Goal: Task Accomplishment & Management: Use online tool/utility

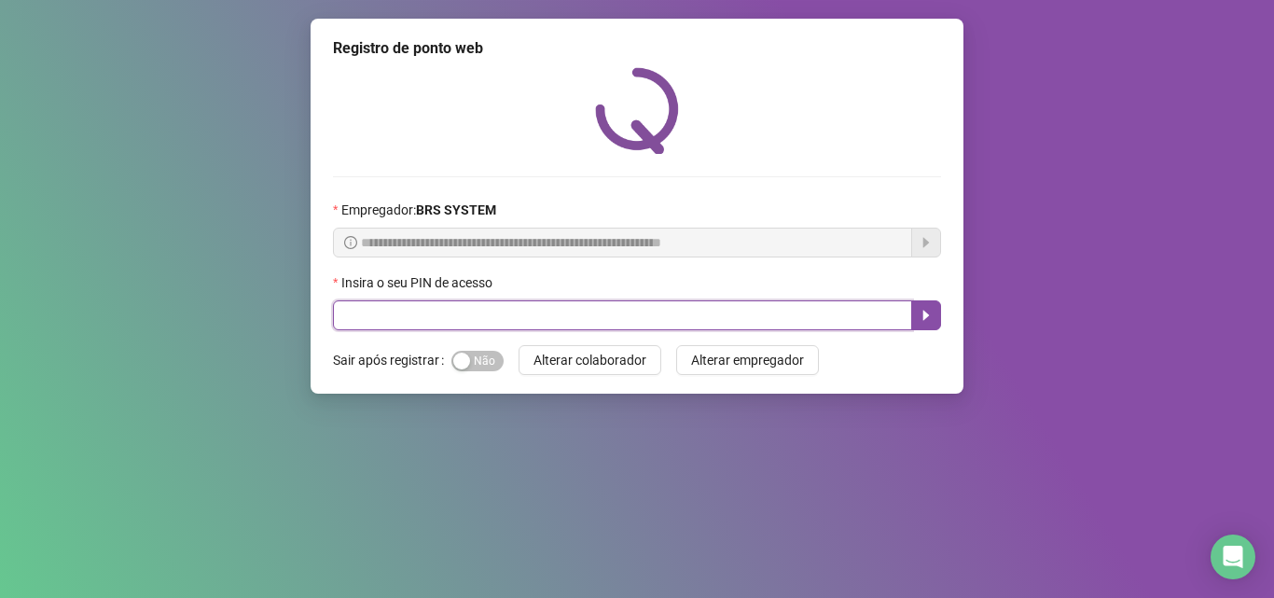
click at [345, 319] on input "text" at bounding box center [622, 315] width 579 height 30
click at [647, 314] on input "text" at bounding box center [622, 315] width 579 height 30
click at [482, 320] on input "text" at bounding box center [622, 315] width 579 height 30
click at [500, 317] on input "text" at bounding box center [622, 315] width 579 height 30
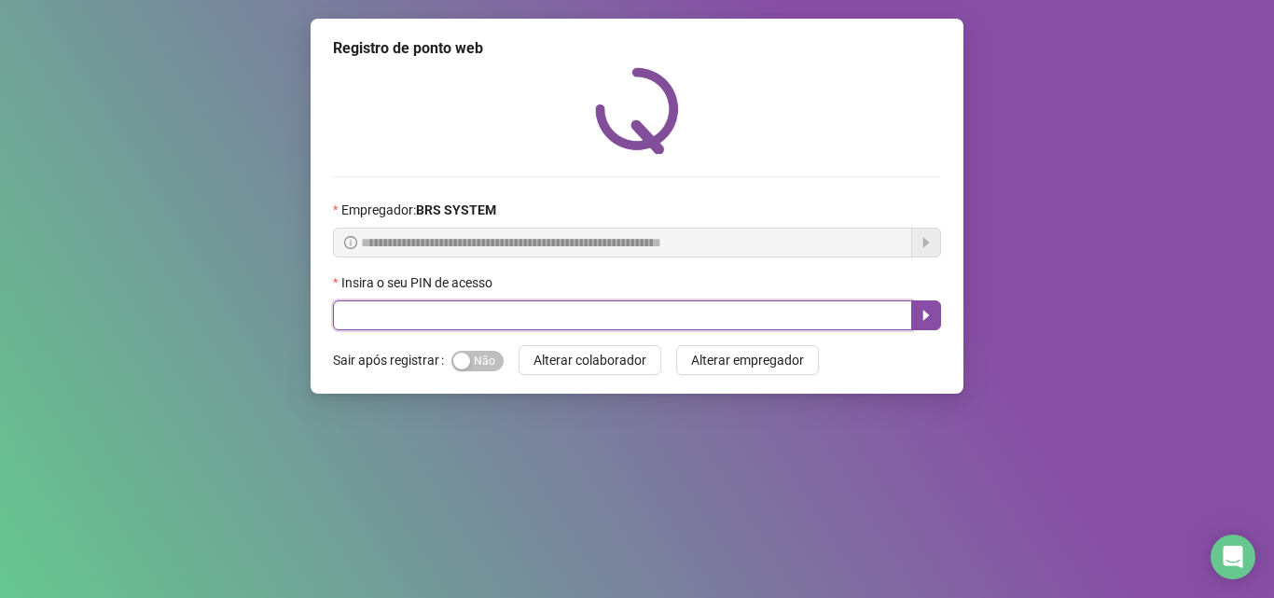
click at [504, 323] on input "text" at bounding box center [622, 315] width 579 height 30
click at [592, 316] on input "text" at bounding box center [622, 315] width 579 height 30
click at [692, 313] on input "text" at bounding box center [622, 315] width 579 height 30
click at [824, 324] on input "text" at bounding box center [622, 315] width 579 height 30
click at [458, 311] on input "text" at bounding box center [622, 315] width 579 height 30
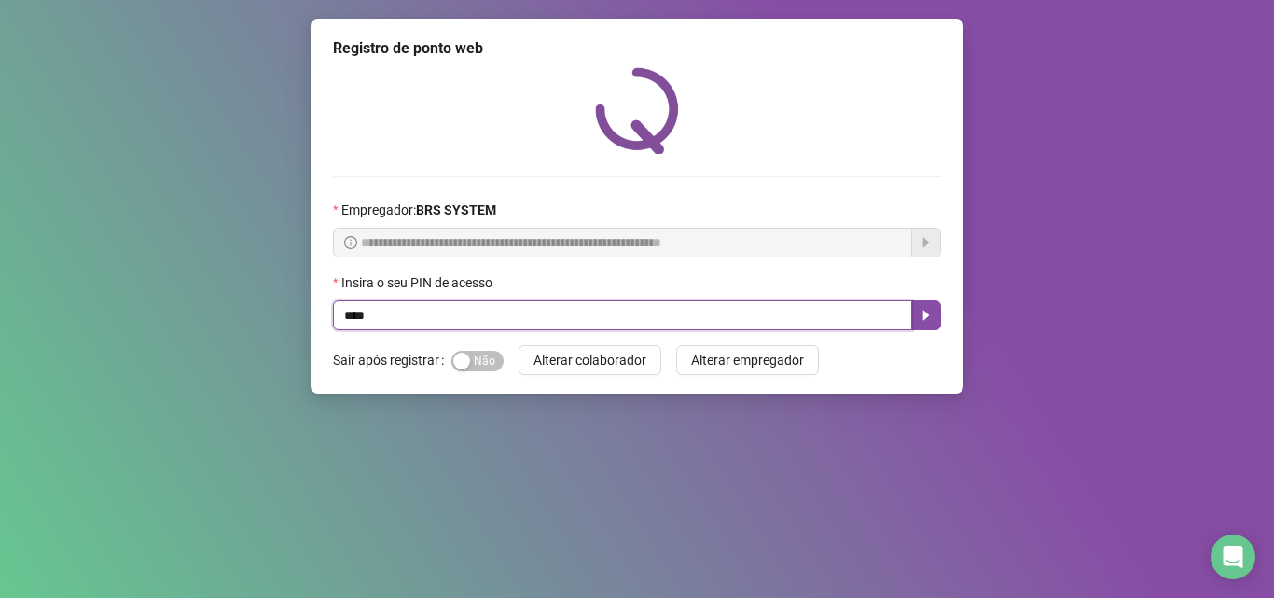
type input "*****"
click at [918, 318] on button "button" at bounding box center [926, 315] width 30 height 30
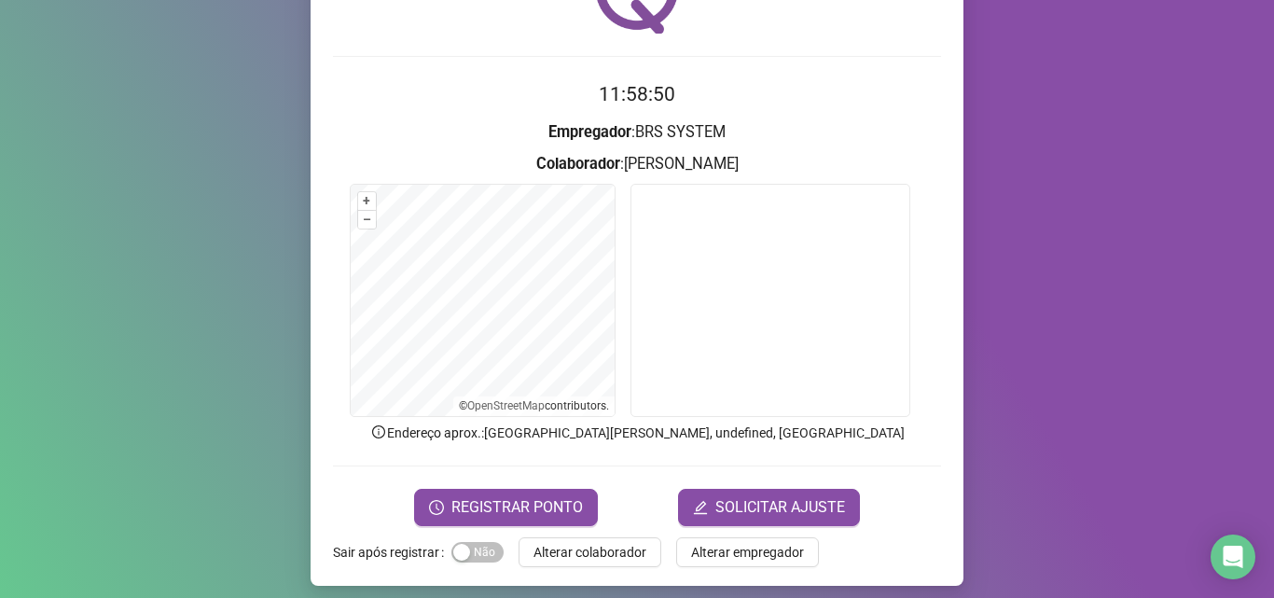
scroll to position [131, 0]
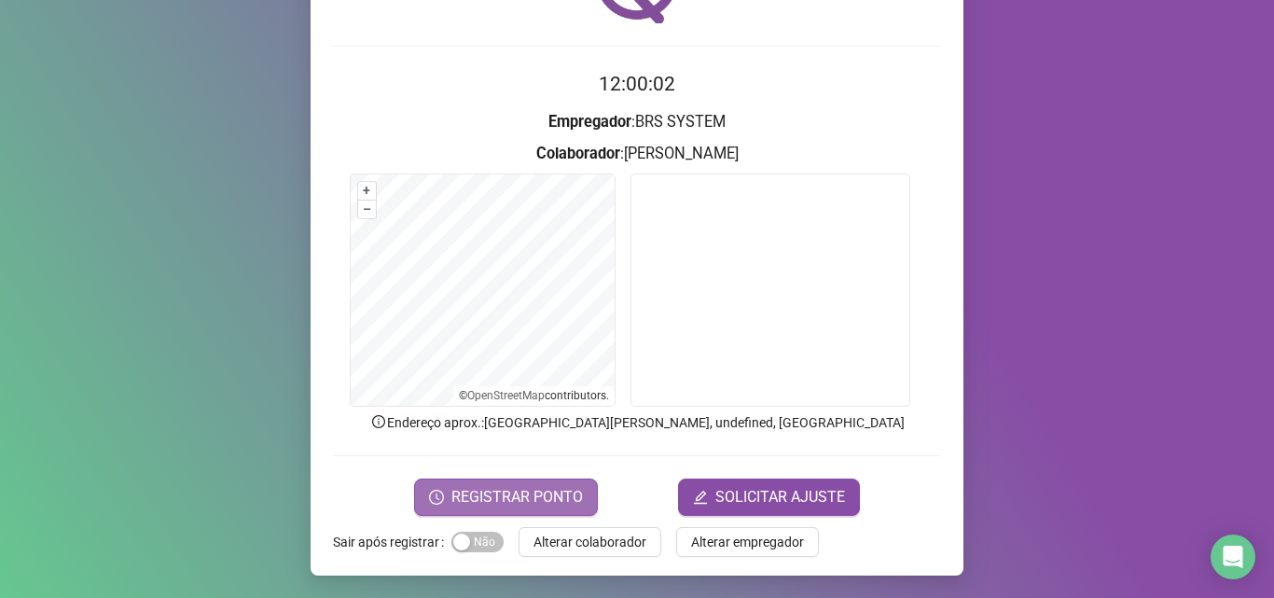
click at [517, 498] on span "REGISTRAR PONTO" at bounding box center [517, 497] width 132 height 22
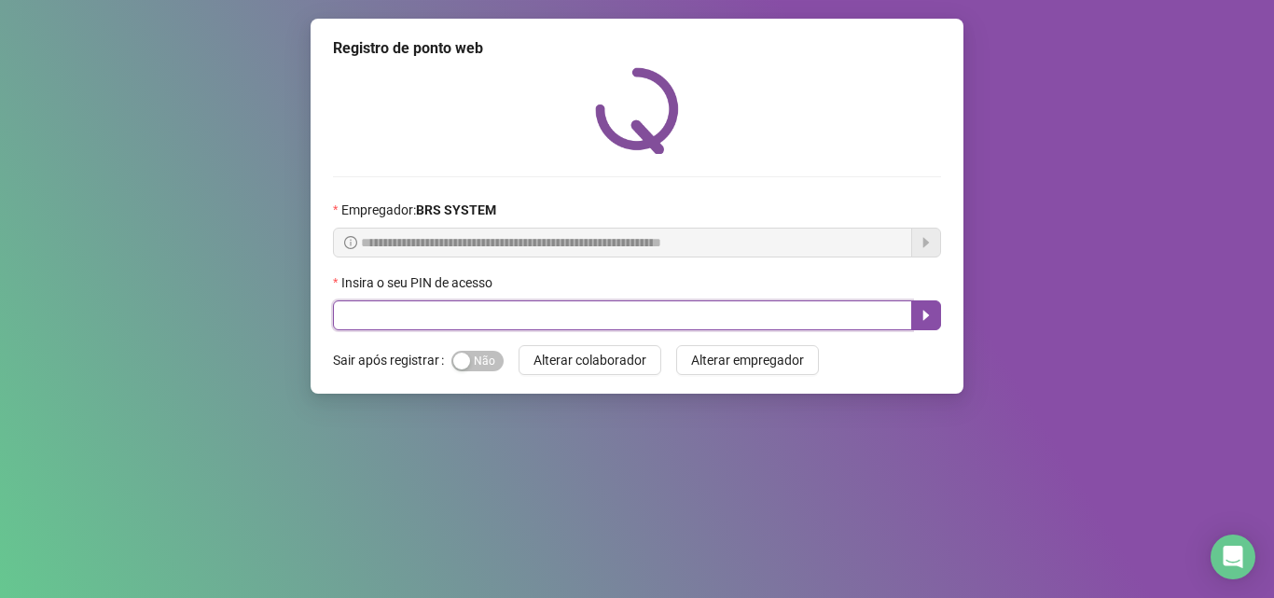
click at [650, 316] on input "text" at bounding box center [622, 315] width 579 height 30
type input "*****"
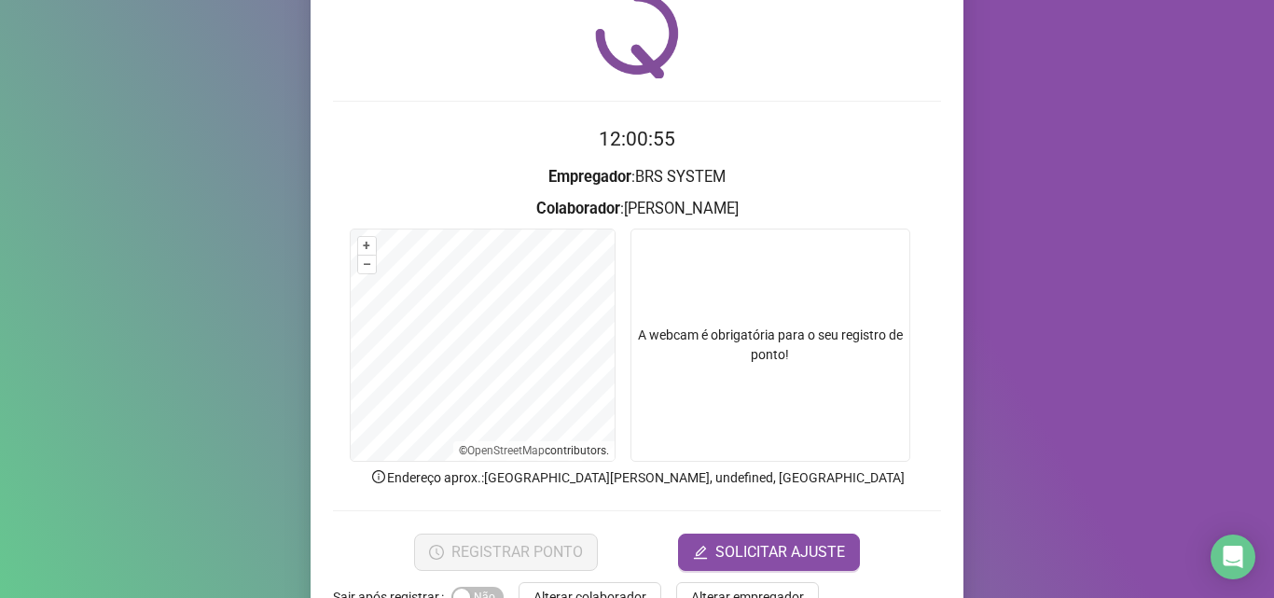
scroll to position [131, 0]
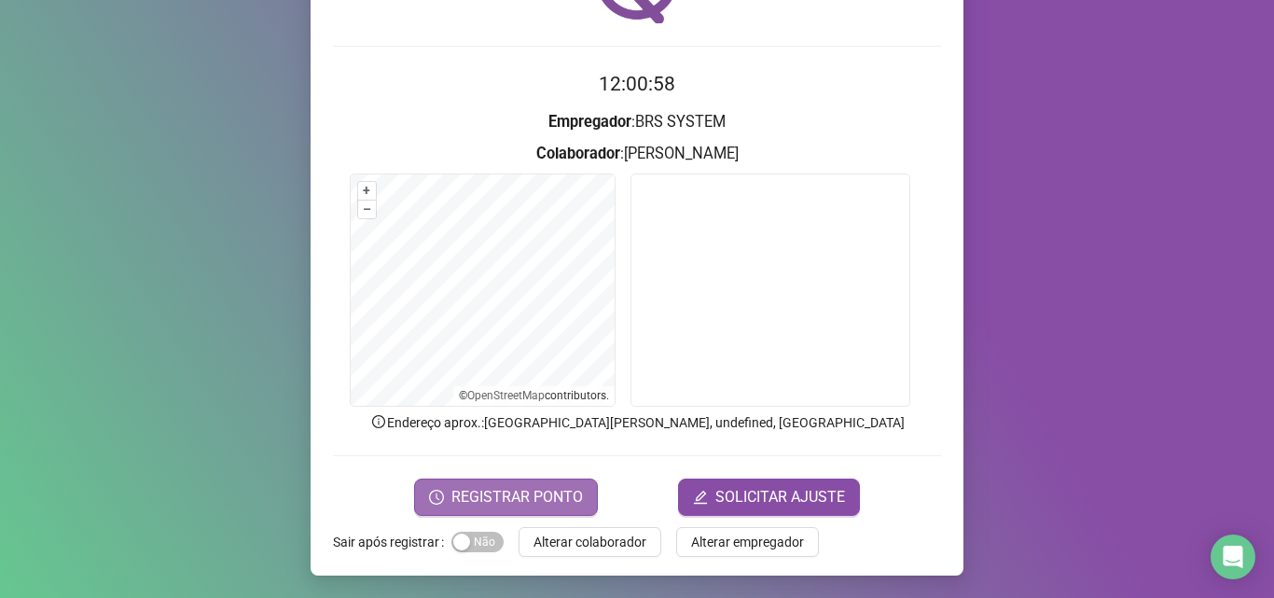
click at [485, 505] on span "REGISTRAR PONTO" at bounding box center [517, 497] width 132 height 22
